Goal: Task Accomplishment & Management: Use online tool/utility

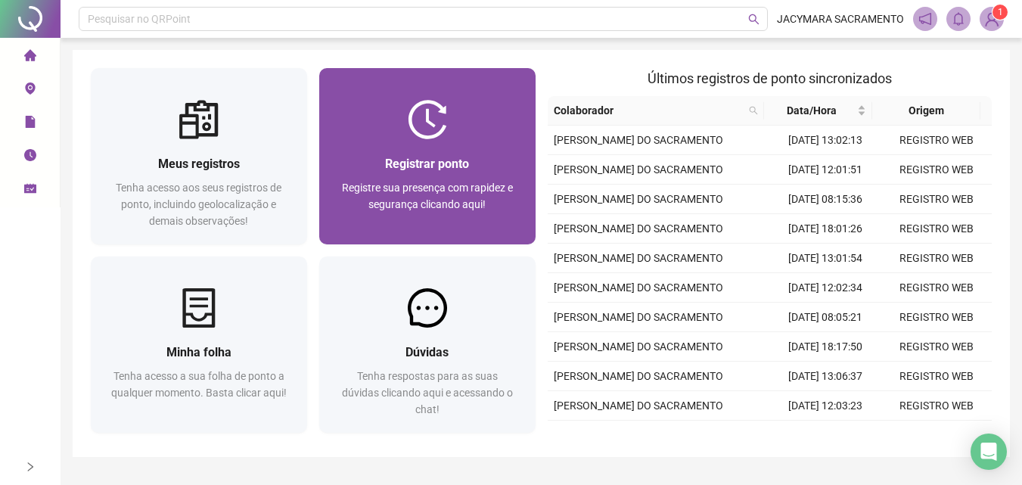
click at [451, 155] on div "Registrar ponto" at bounding box center [427, 163] width 180 height 19
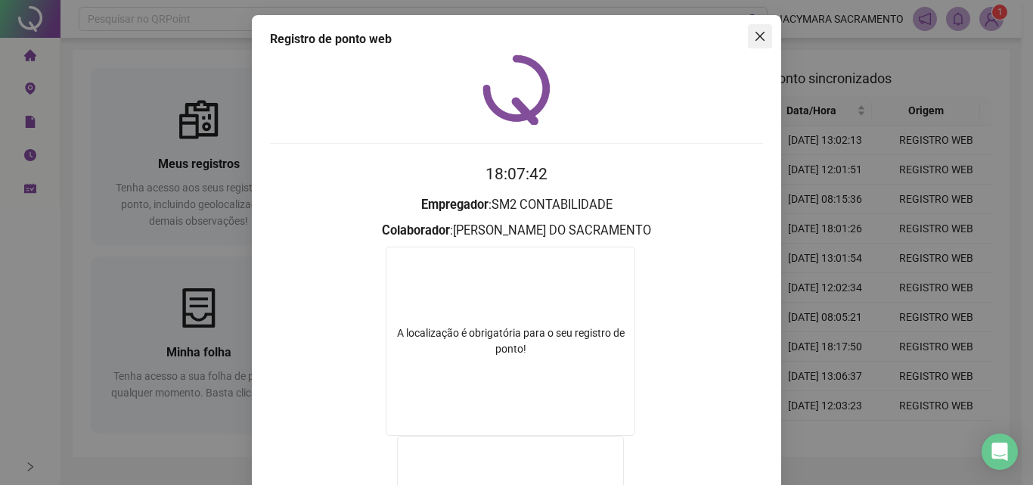
click at [761, 37] on span "Close" at bounding box center [760, 36] width 24 height 12
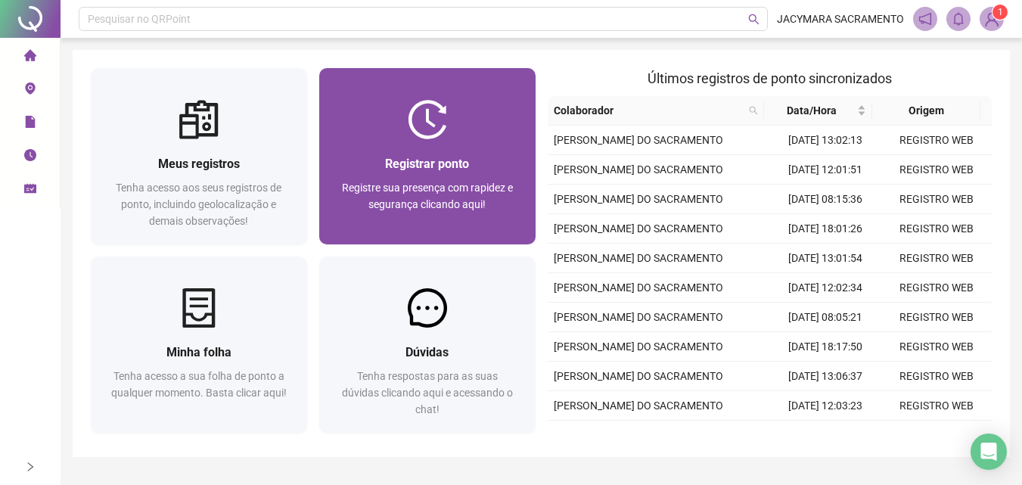
click at [428, 147] on div "Registrar ponto Registre sua presença com rapidez e segurança clicando aqui!" at bounding box center [427, 191] width 216 height 105
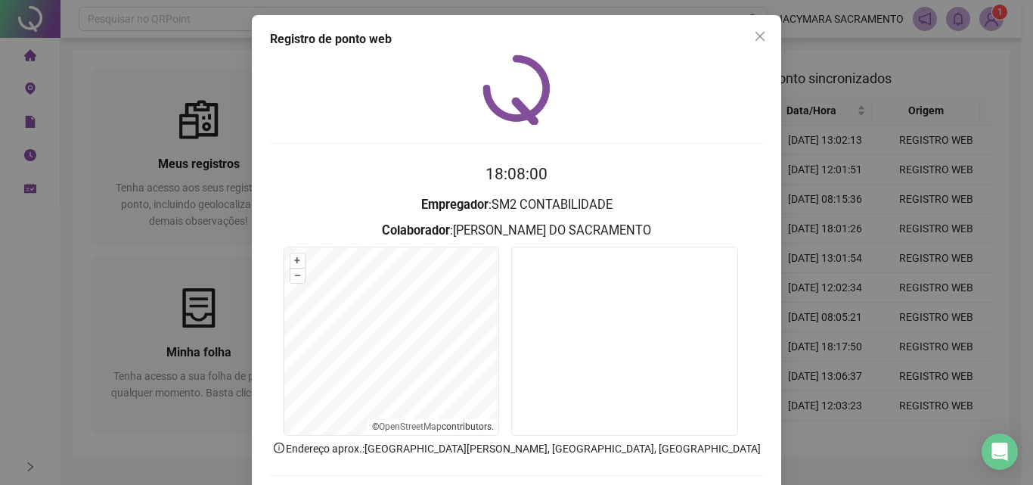
scroll to position [73, 0]
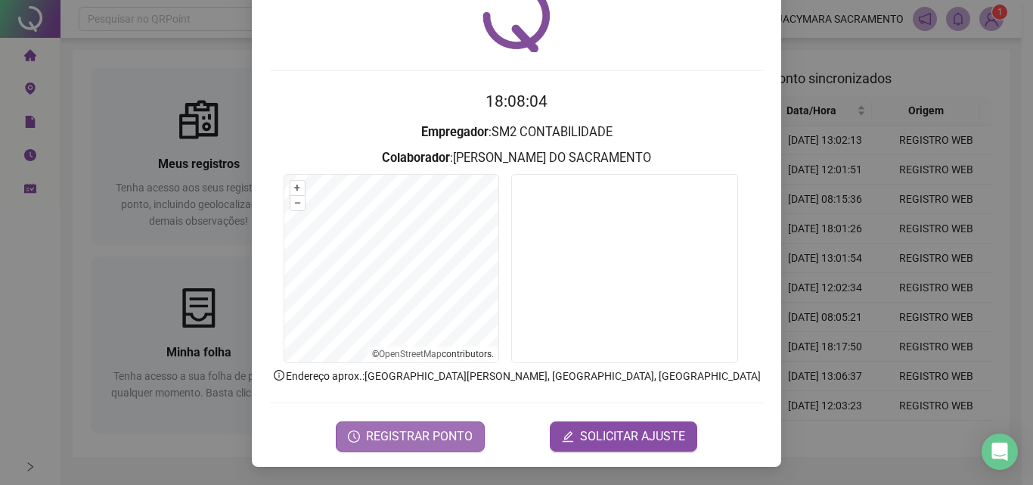
click at [426, 433] on span "REGISTRAR PONTO" at bounding box center [419, 436] width 107 height 18
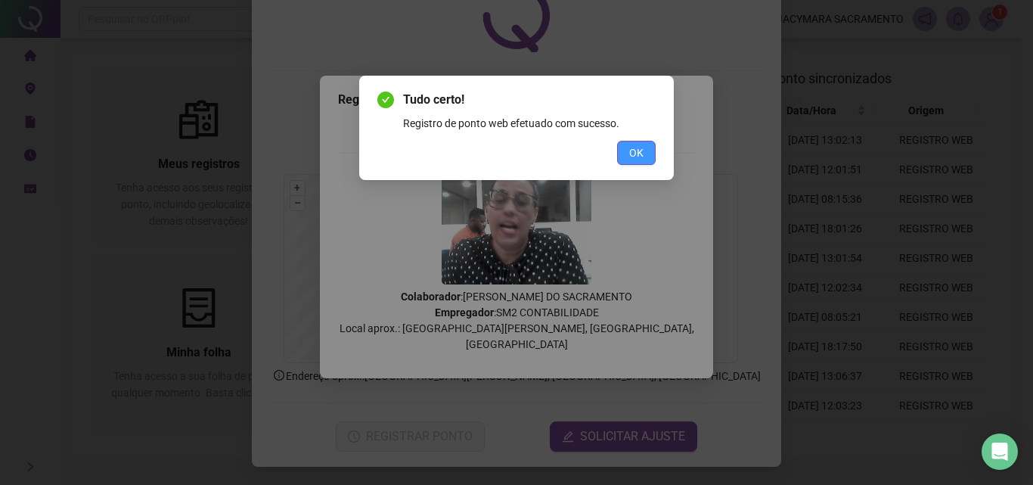
click at [644, 147] on button "OK" at bounding box center [636, 153] width 39 height 24
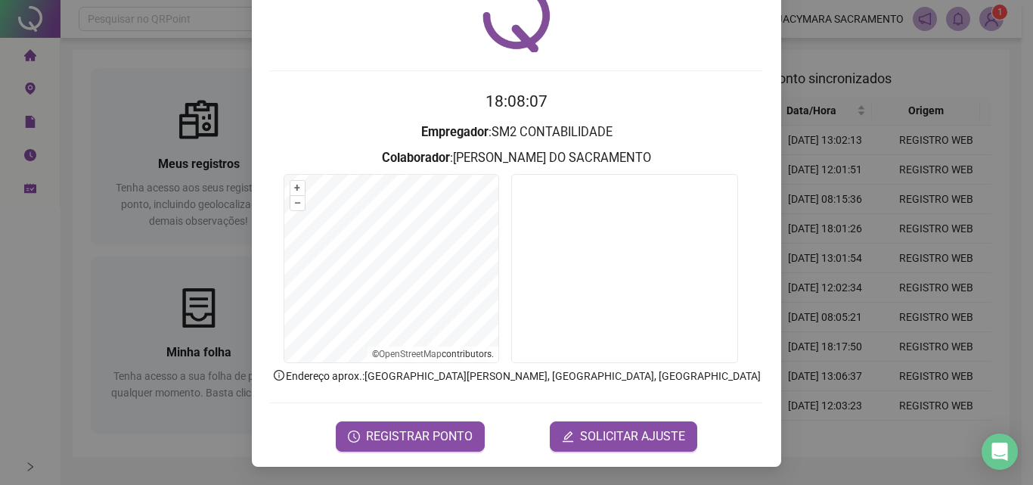
scroll to position [0, 0]
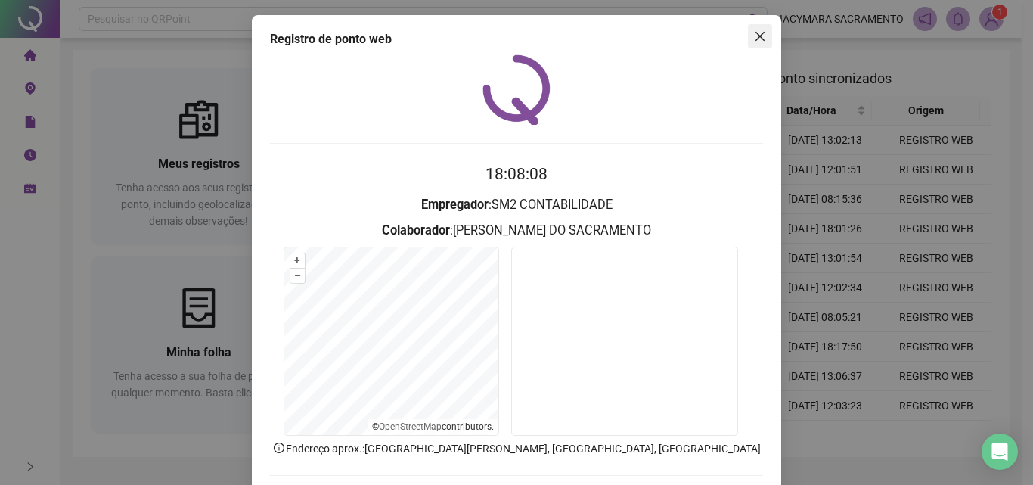
click at [756, 39] on icon "close" at bounding box center [760, 36] width 12 height 12
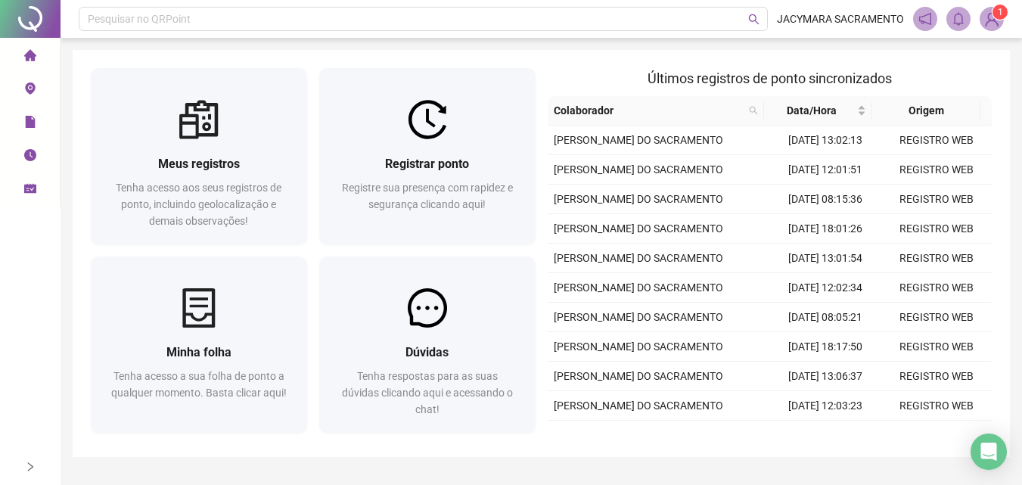
click at [987, 19] on img at bounding box center [991, 19] width 23 height 23
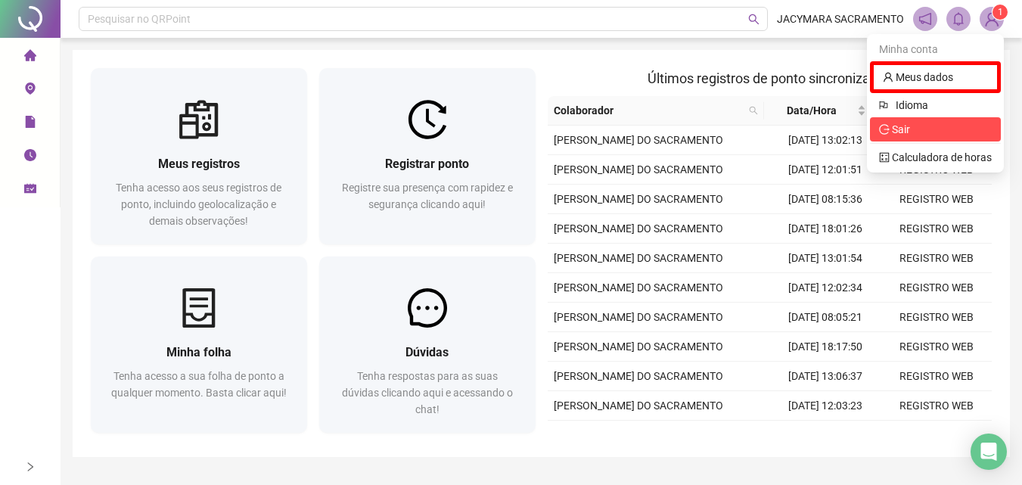
click at [917, 132] on span "Sair" at bounding box center [935, 129] width 113 height 17
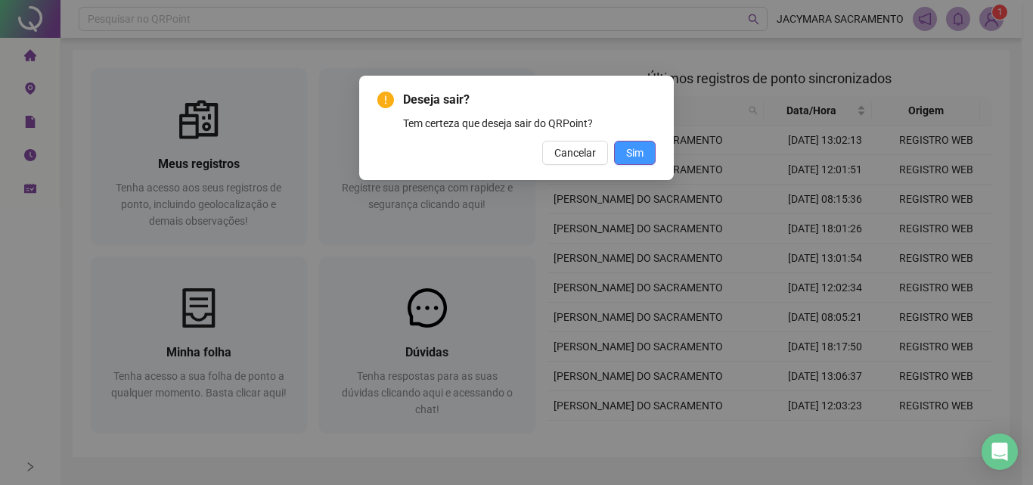
click at [627, 156] on span "Sim" at bounding box center [634, 152] width 17 height 17
